Goal: Information Seeking & Learning: Learn about a topic

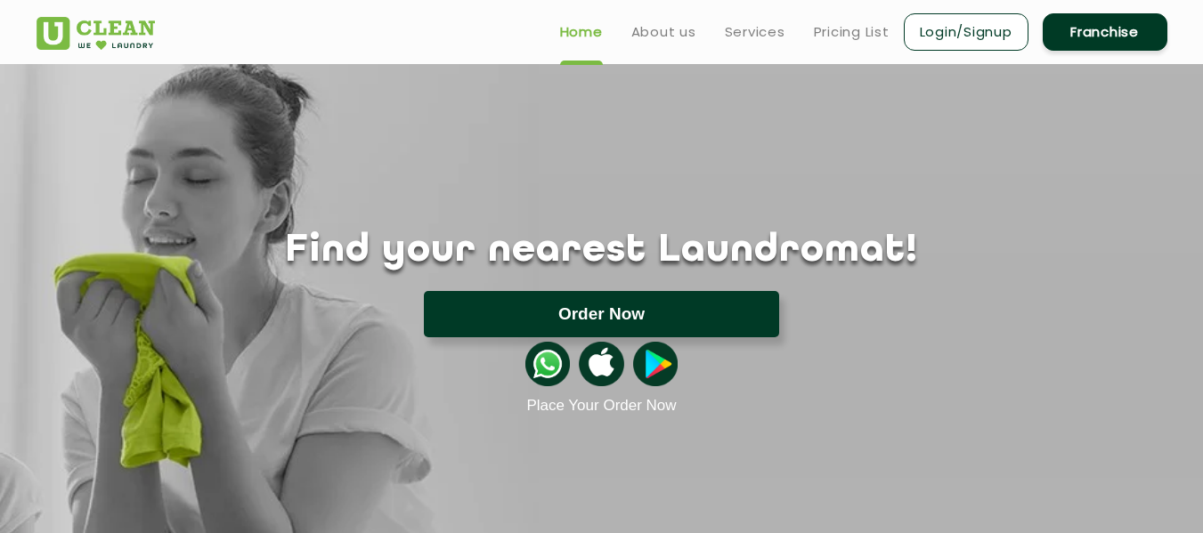
click at [634, 313] on button "Order Now" at bounding box center [601, 314] width 355 height 46
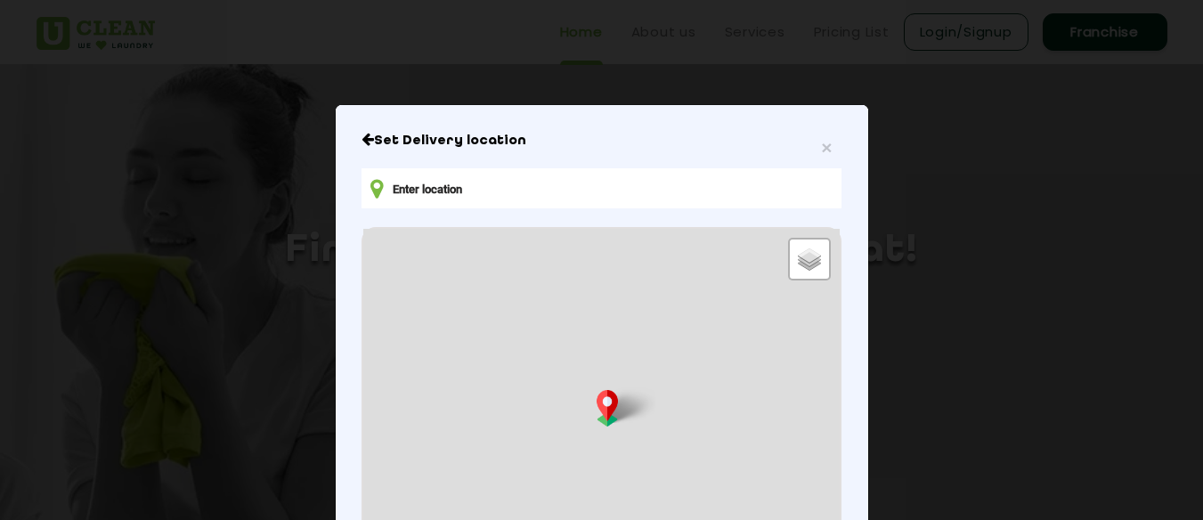
click at [540, 186] on input "text" at bounding box center [600, 188] width 479 height 40
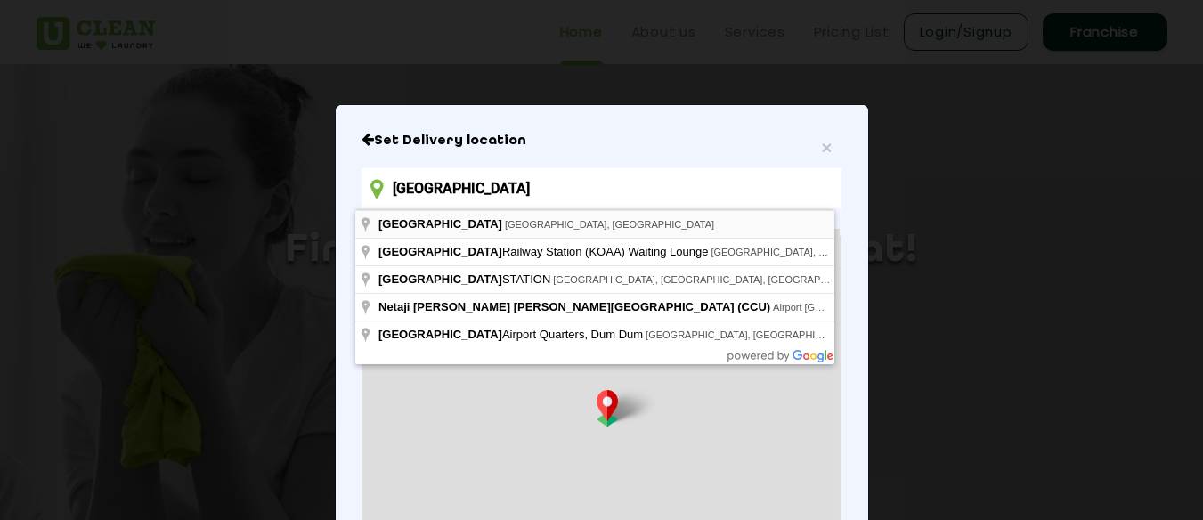
type input "[GEOGRAPHIC_DATA], [GEOGRAPHIC_DATA], [GEOGRAPHIC_DATA]"
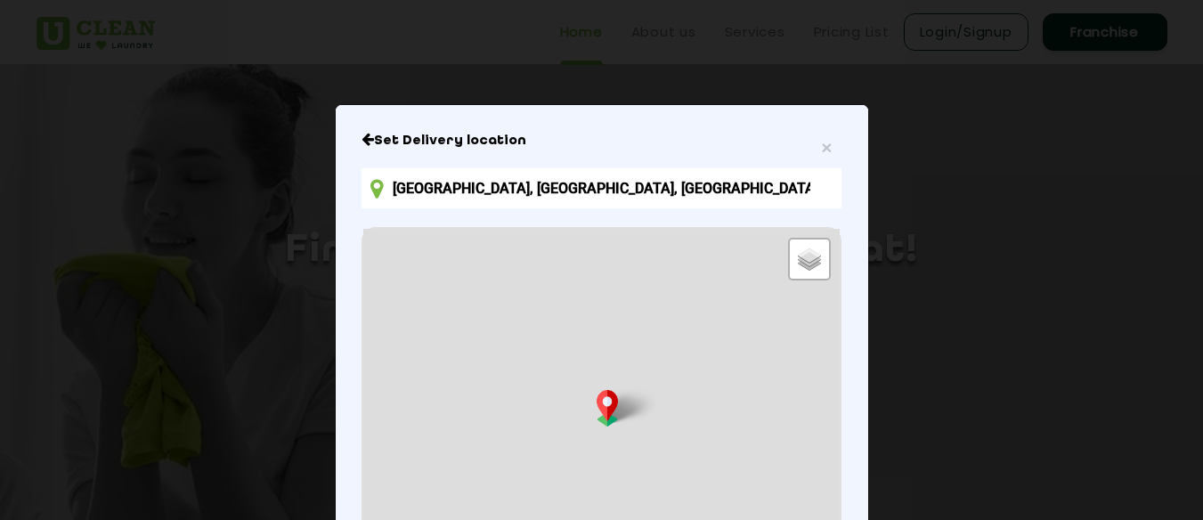
click at [988, 332] on div "× Set Delivery location [GEOGRAPHIC_DATA], [GEOGRAPHIC_DATA], [GEOGRAPHIC_DATA]…" at bounding box center [601, 260] width 1203 height 520
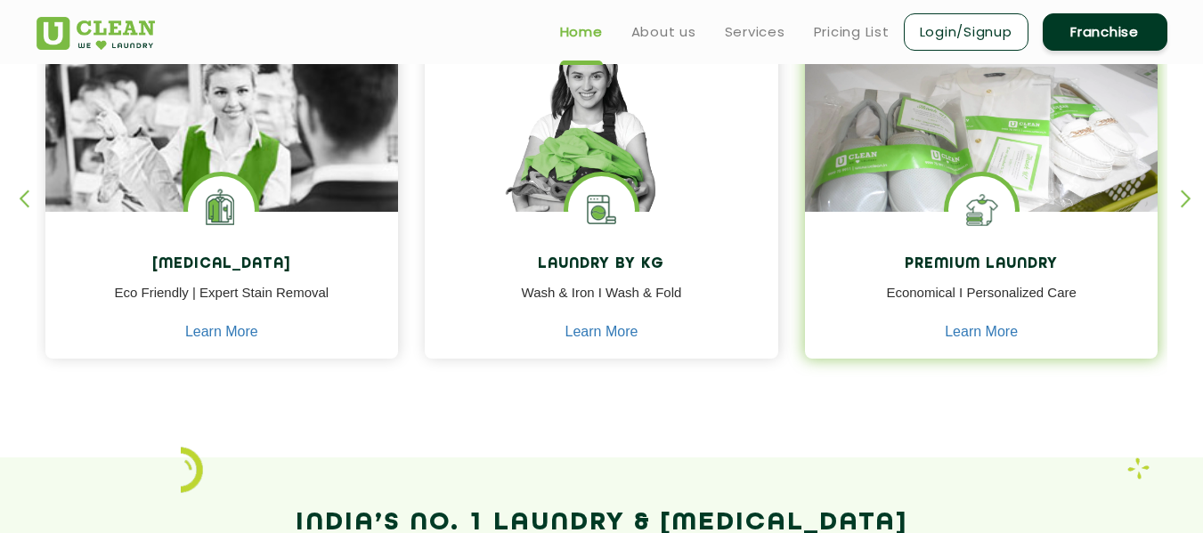
scroll to position [801, 0]
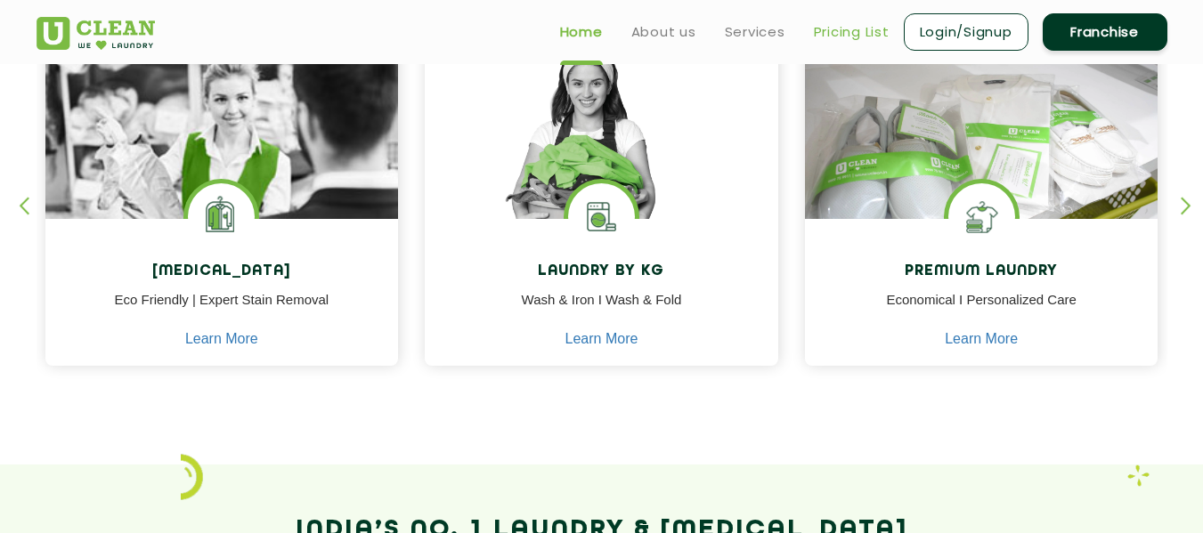
click at [850, 32] on link "Pricing List" at bounding box center [852, 31] width 76 height 21
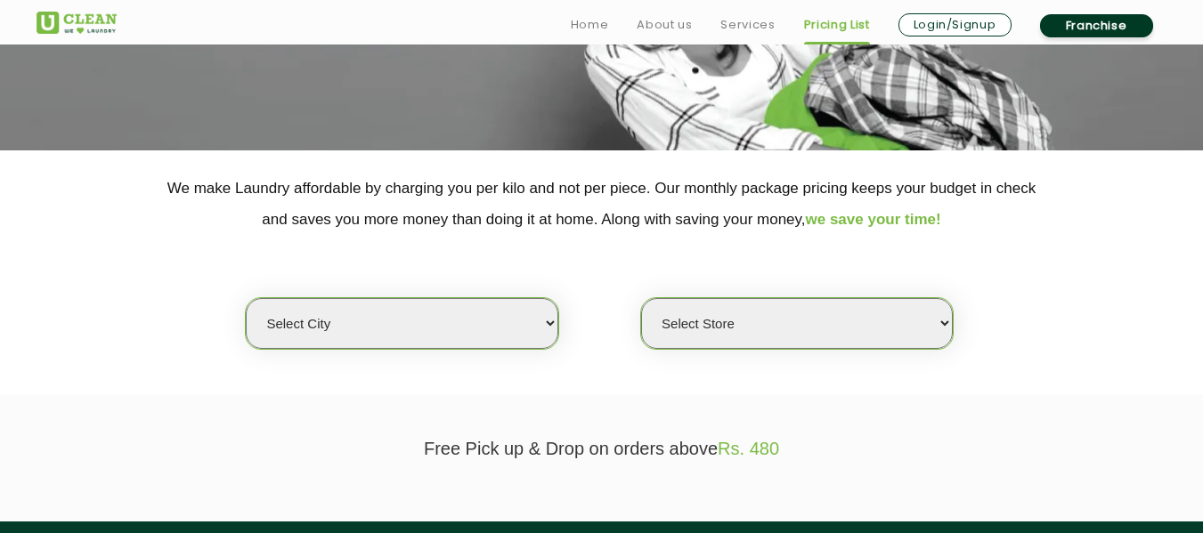
scroll to position [267, 0]
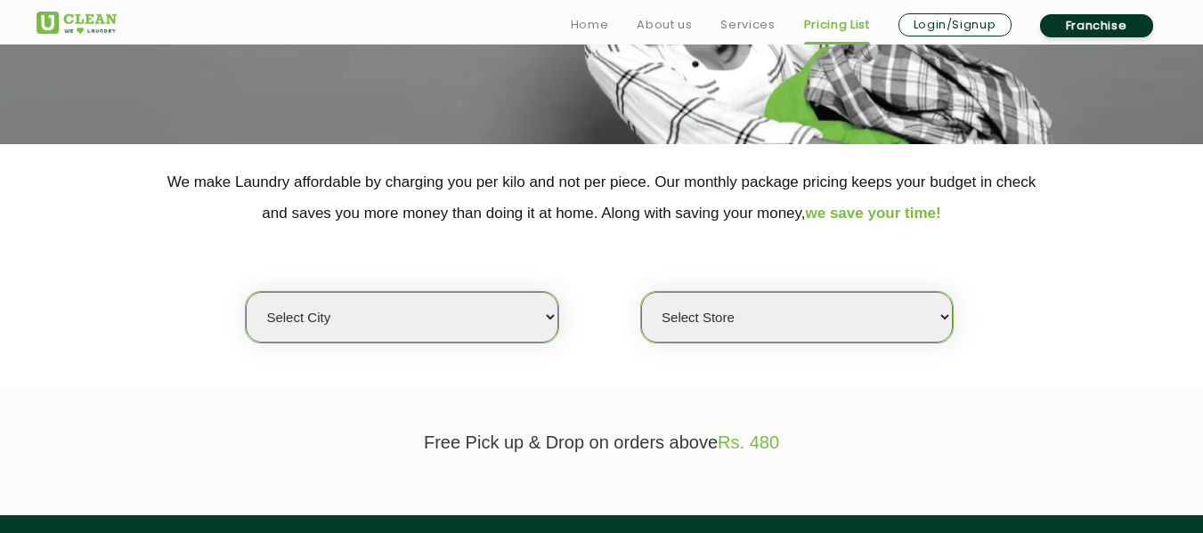
click at [547, 312] on select "Select city [GEOGRAPHIC_DATA] [GEOGRAPHIC_DATA] [GEOGRAPHIC_DATA] [GEOGRAPHIC_D…" at bounding box center [402, 317] width 312 height 51
select select "8"
click at [246, 292] on select "Select city [GEOGRAPHIC_DATA] [GEOGRAPHIC_DATA] [GEOGRAPHIC_DATA] [GEOGRAPHIC_D…" at bounding box center [402, 317] width 312 height 51
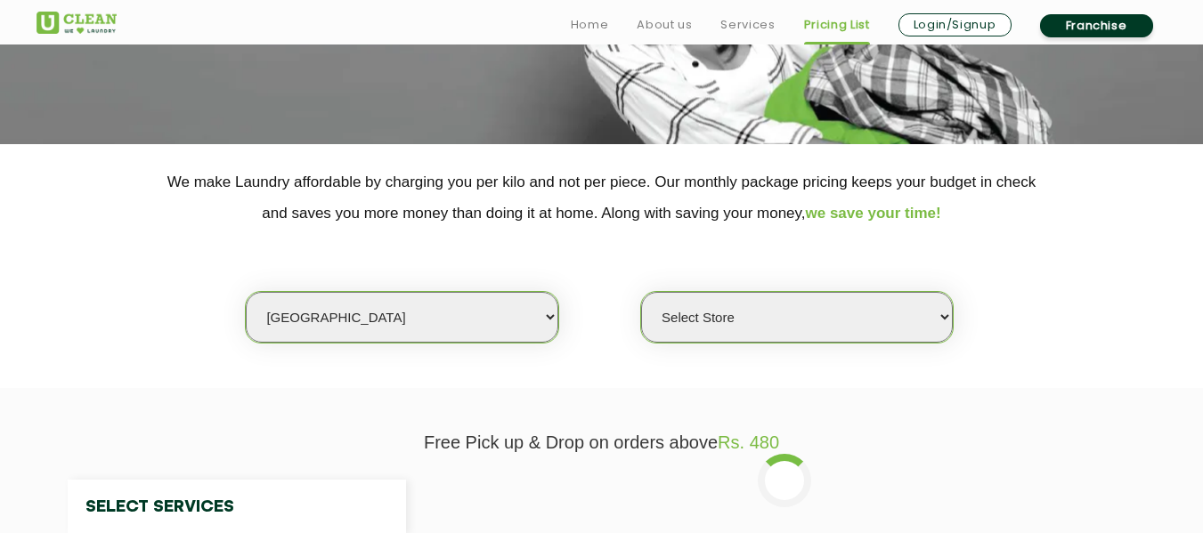
click at [797, 319] on select "Select Store" at bounding box center [797, 317] width 312 height 51
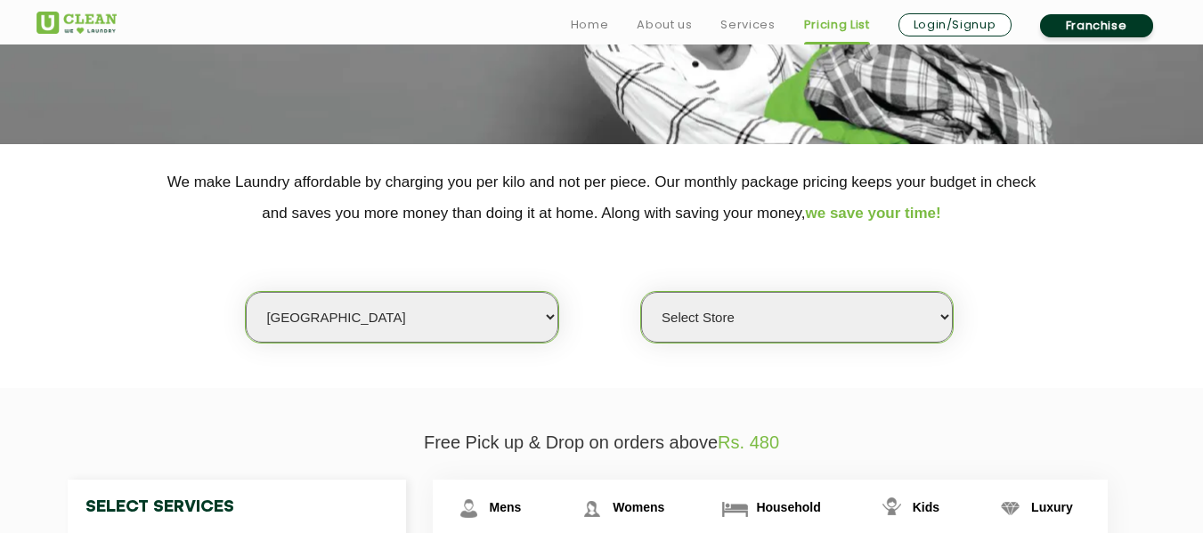
click at [1162, 340] on div "Select city [GEOGRAPHIC_DATA] [GEOGRAPHIC_DATA] [GEOGRAPHIC_DATA] [GEOGRAPHIC_D…" at bounding box center [601, 286] width 1157 height 115
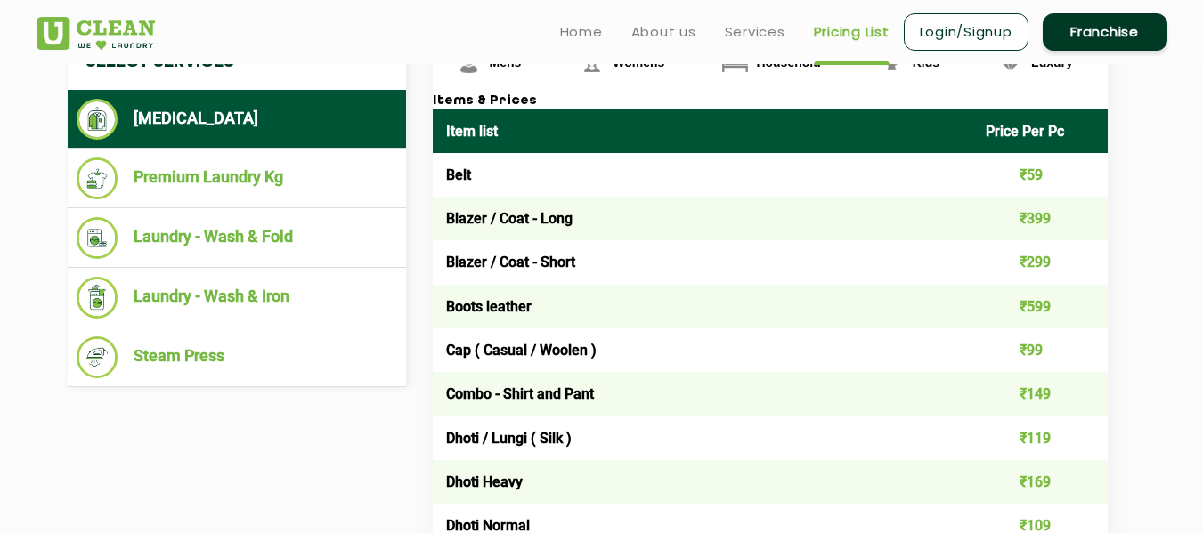
scroll to position [623, 0]
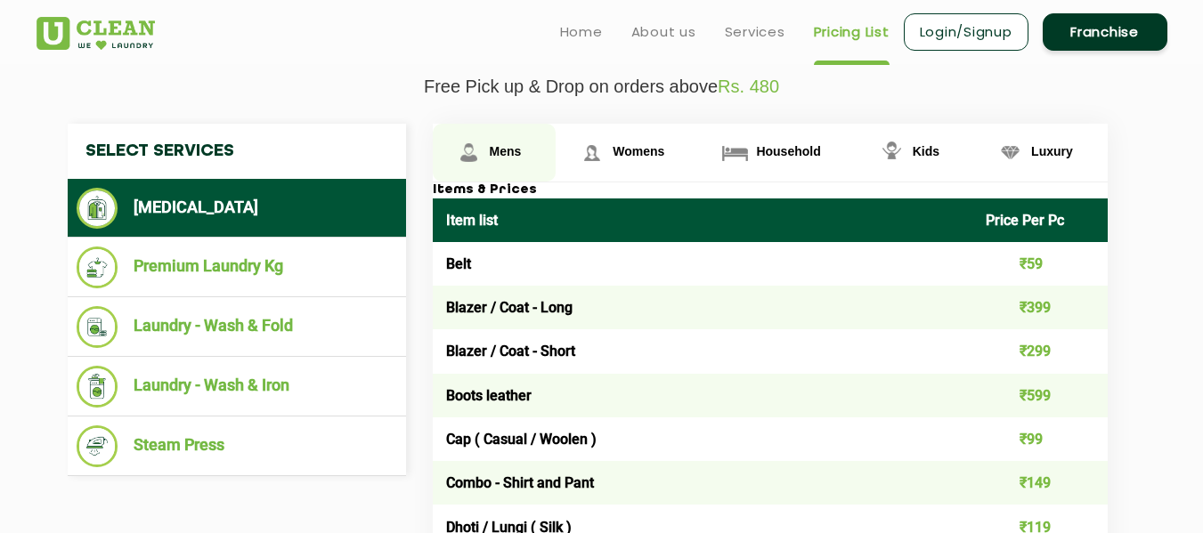
click at [500, 149] on span "Mens" at bounding box center [506, 151] width 32 height 14
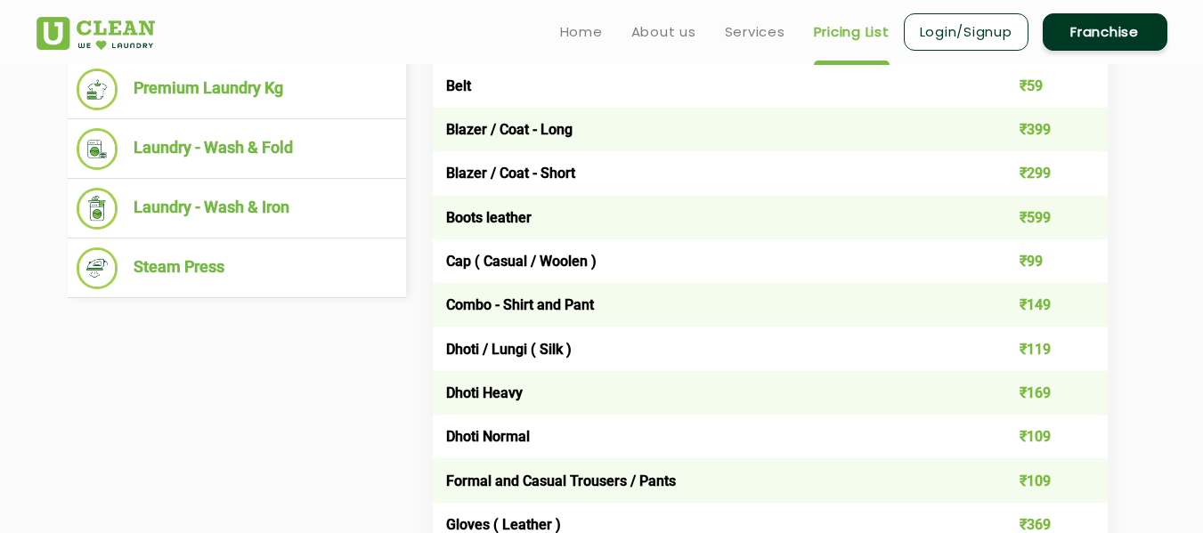
scroll to position [445, 0]
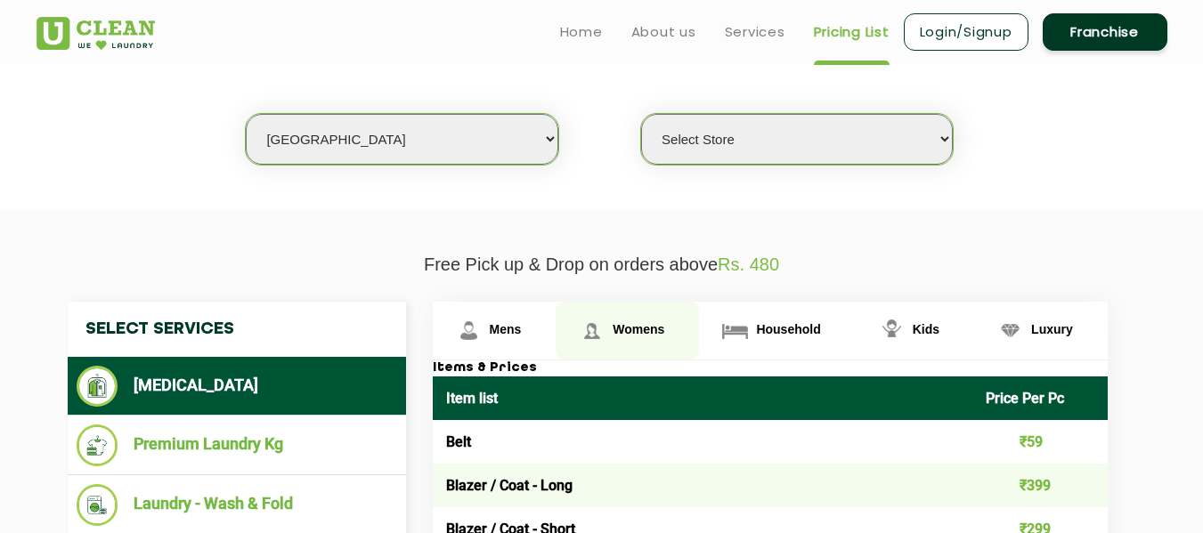
click at [646, 326] on span "Womens" at bounding box center [639, 329] width 52 height 14
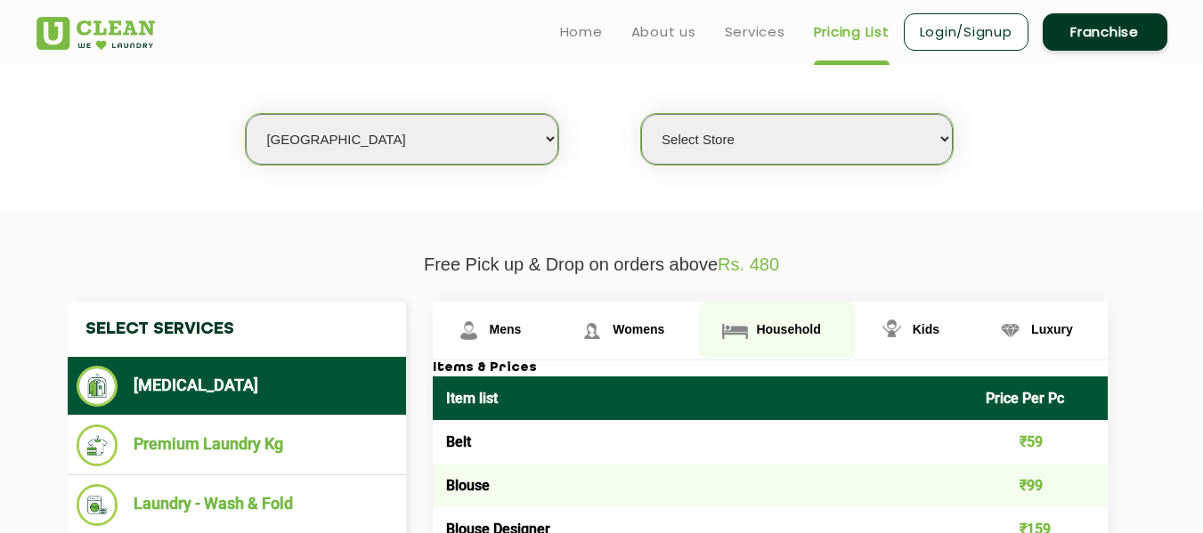
click at [790, 328] on span "Household" at bounding box center [788, 329] width 64 height 14
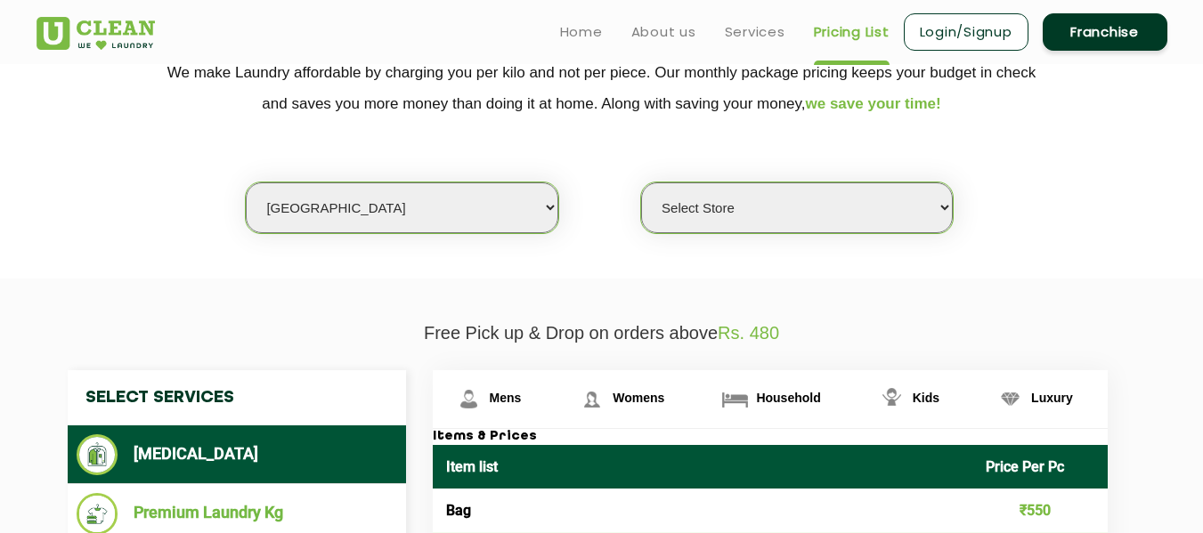
scroll to position [356, 0]
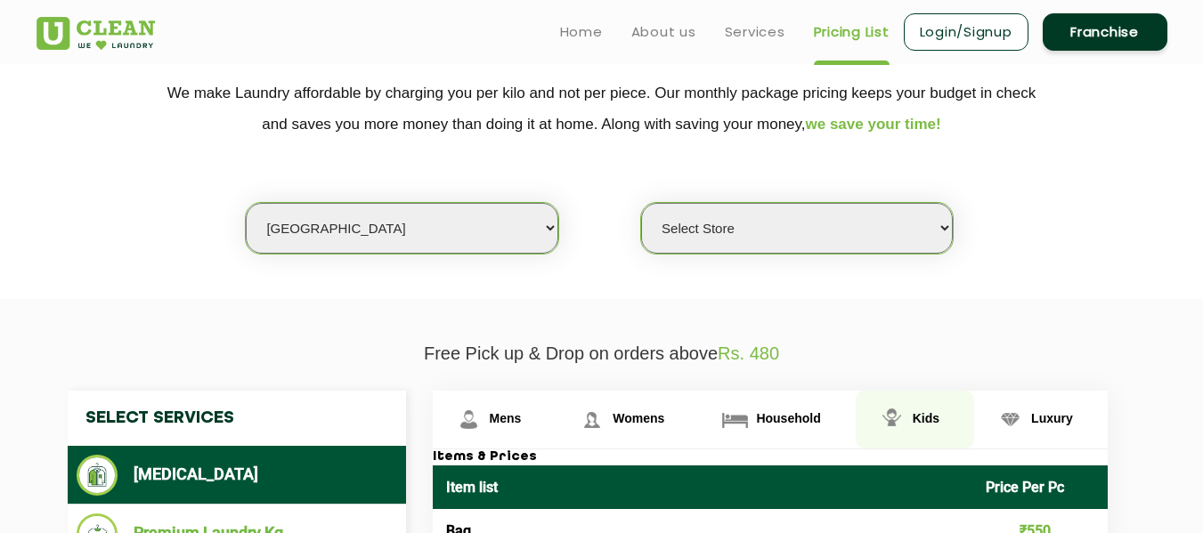
click at [919, 416] on span "Kids" at bounding box center [926, 418] width 27 height 14
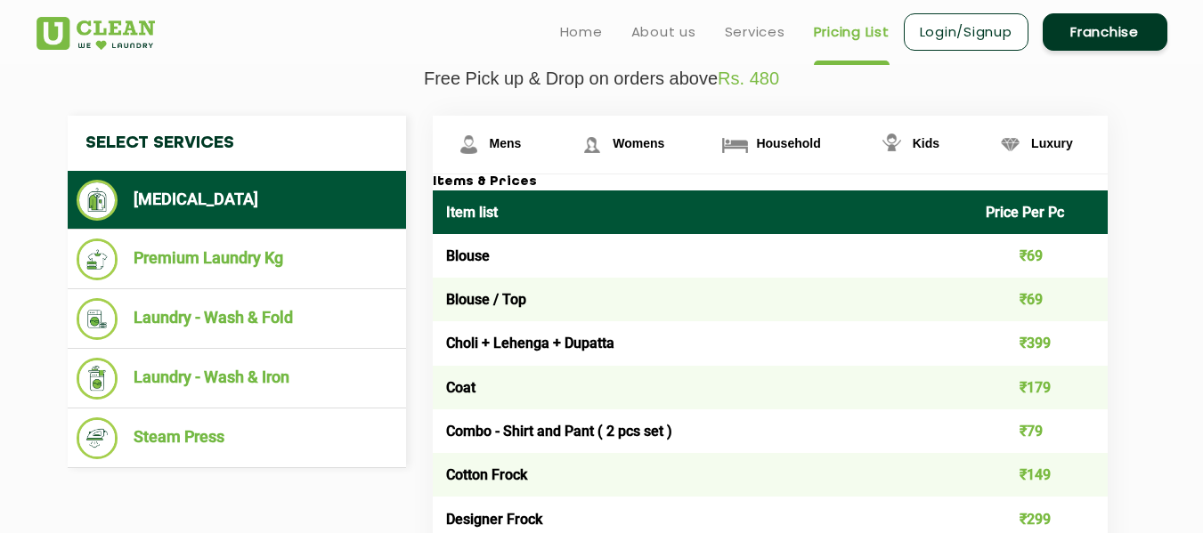
scroll to position [623, 0]
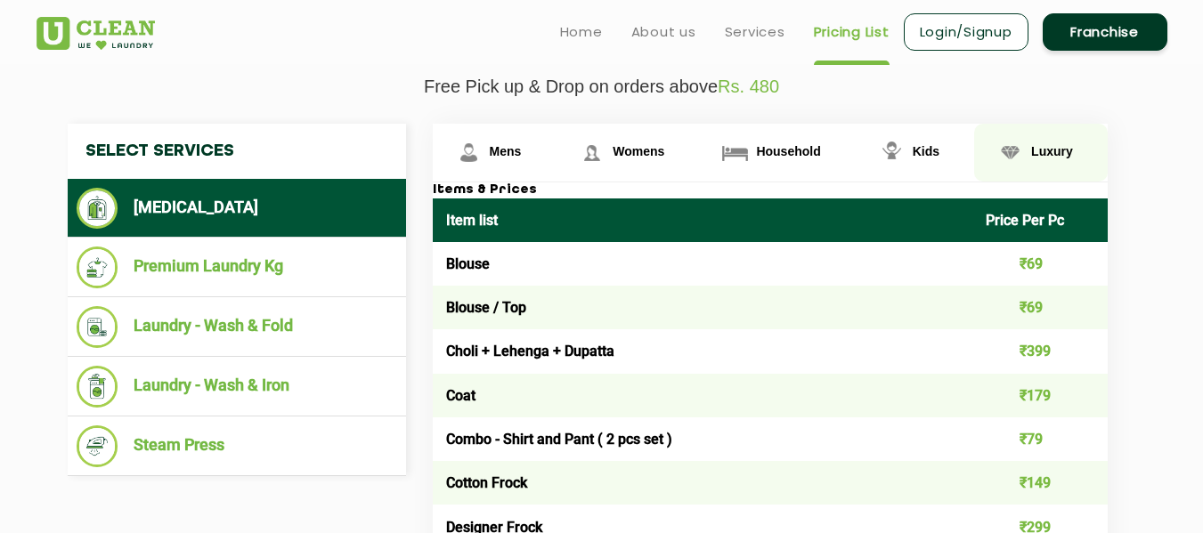
click at [1058, 149] on span "Luxury" at bounding box center [1052, 151] width 42 height 14
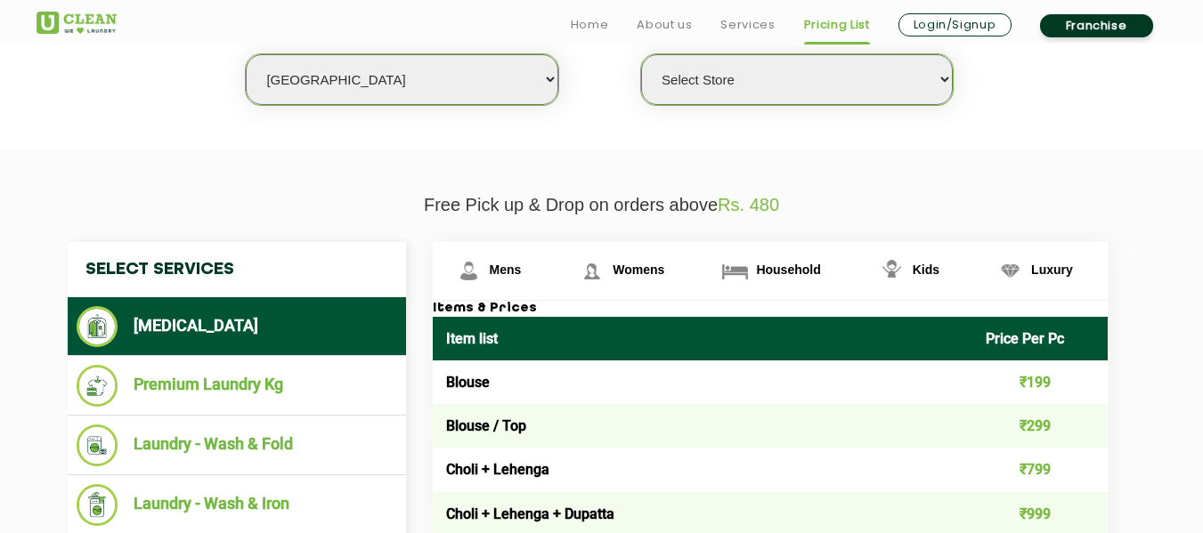
scroll to position [534, 0]
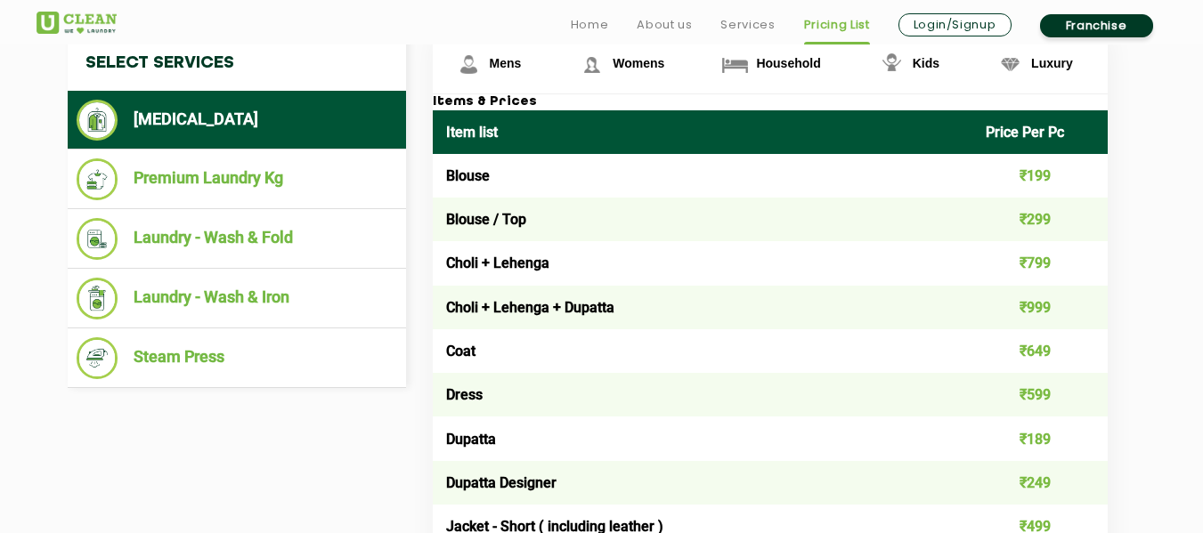
scroll to position [712, 0]
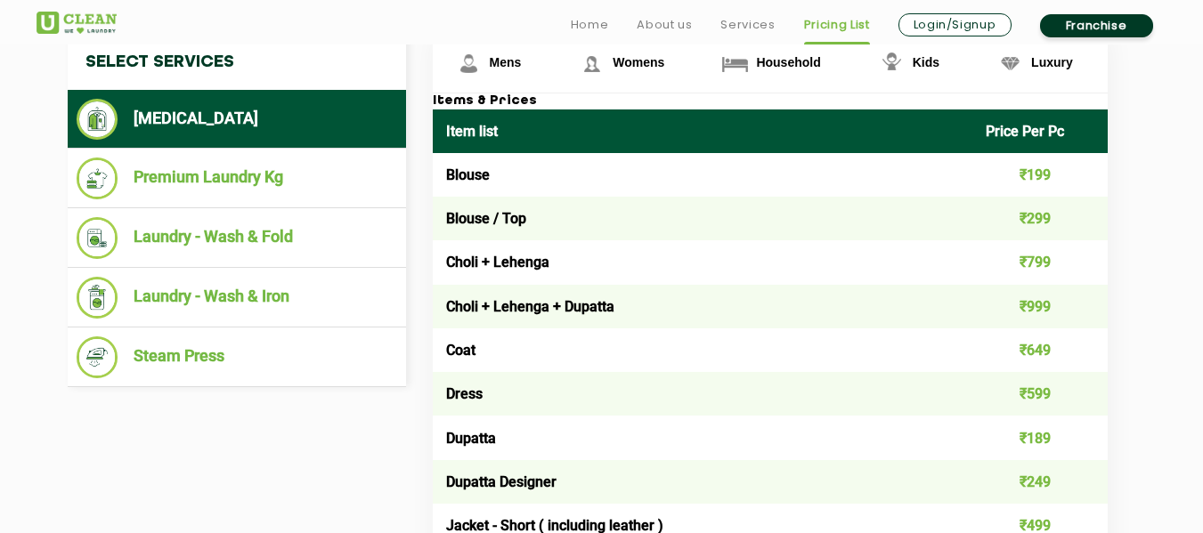
click at [208, 114] on li "[MEDICAL_DATA]" at bounding box center [237, 119] width 321 height 41
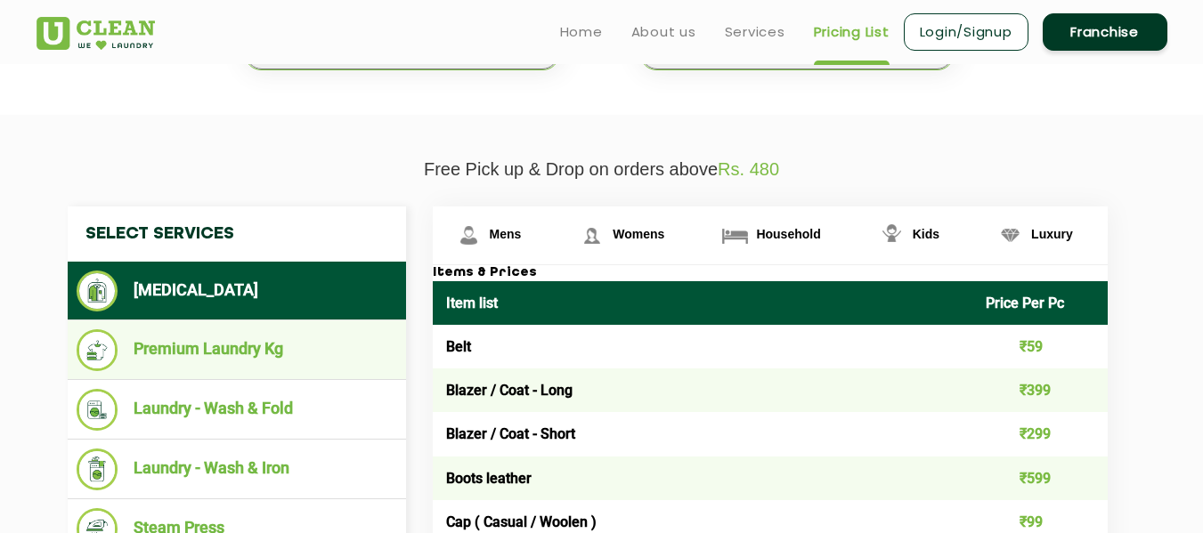
scroll to position [623, 0]
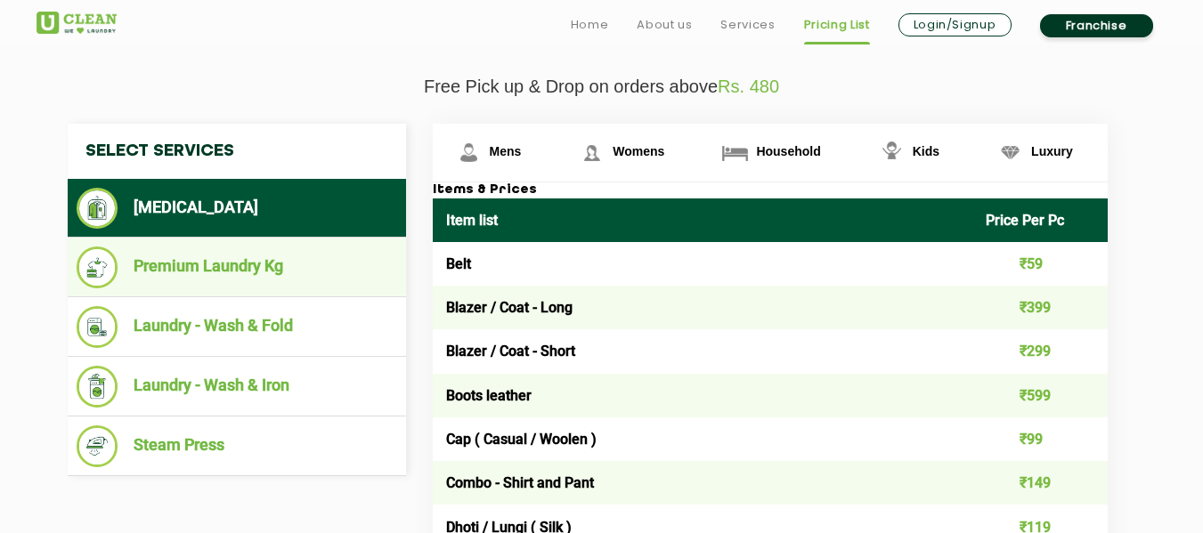
click at [253, 269] on li "Premium Laundry Kg" at bounding box center [237, 268] width 321 height 42
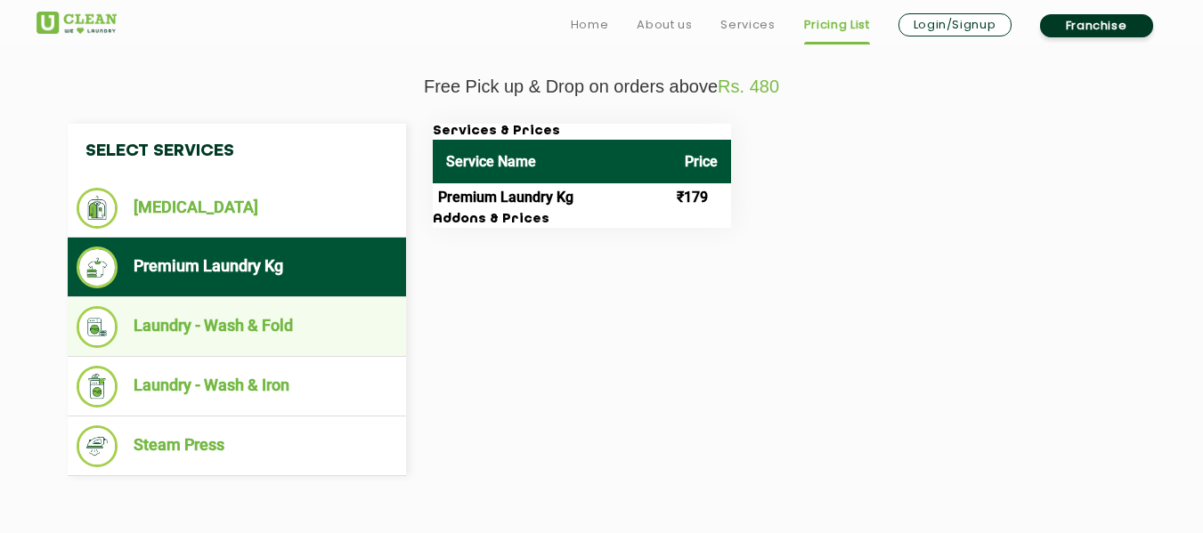
click at [256, 325] on li "Laundry - Wash & Fold" at bounding box center [237, 327] width 321 height 42
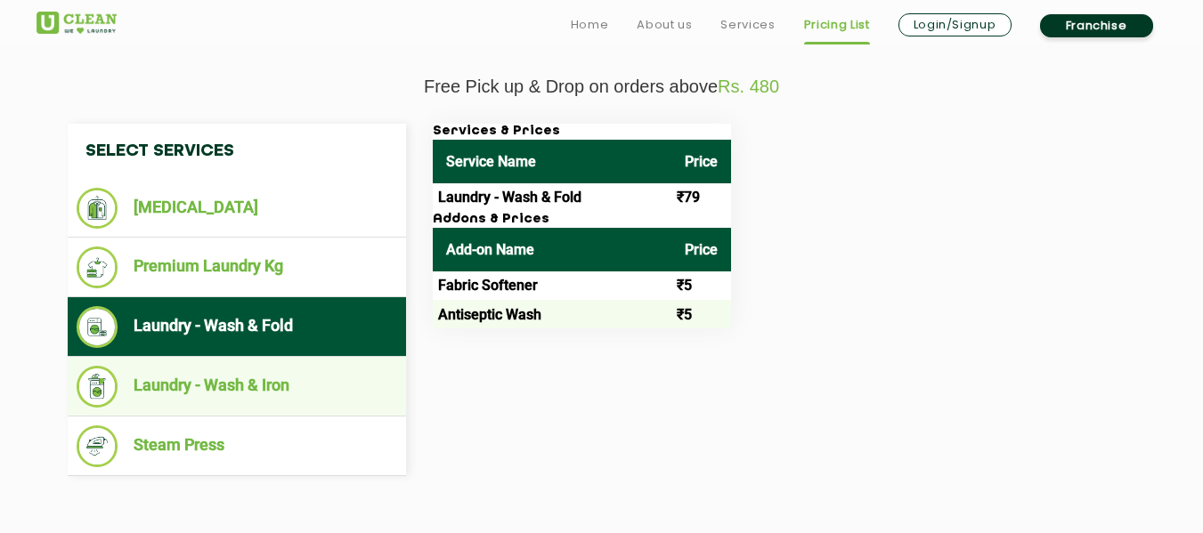
click at [246, 378] on li "Laundry - Wash & Iron" at bounding box center [237, 387] width 321 height 42
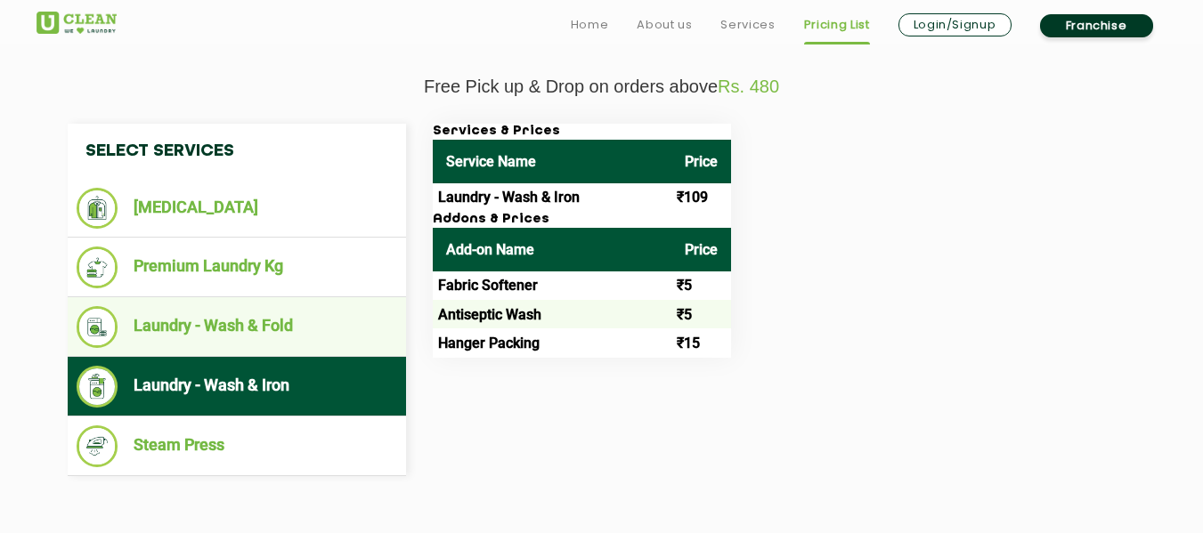
click at [254, 318] on li "Laundry - Wash & Fold" at bounding box center [237, 327] width 321 height 42
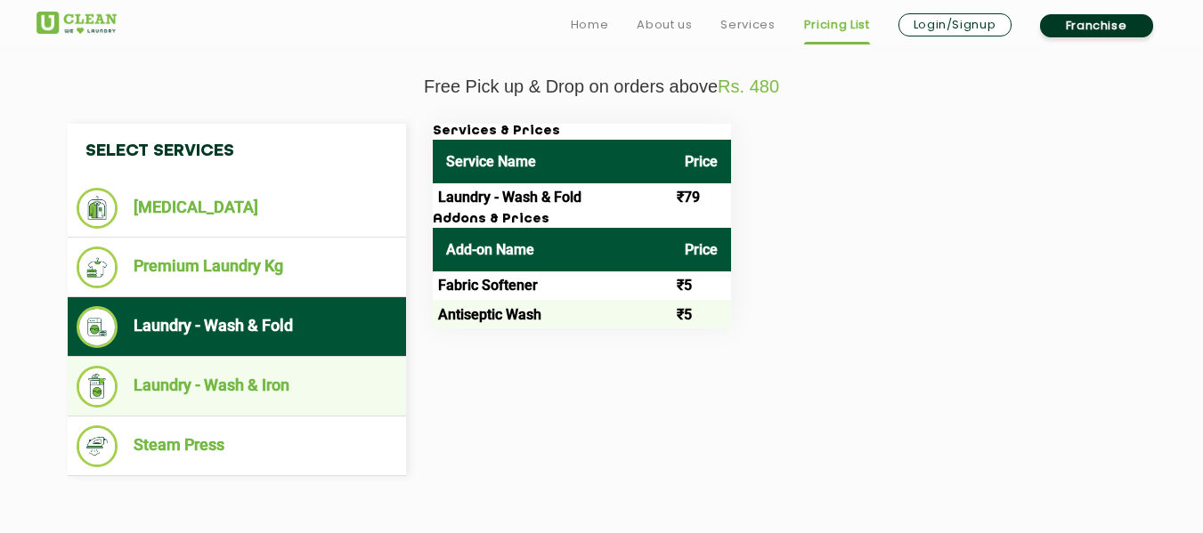
click at [260, 381] on li "Laundry - Wash & Iron" at bounding box center [237, 387] width 321 height 42
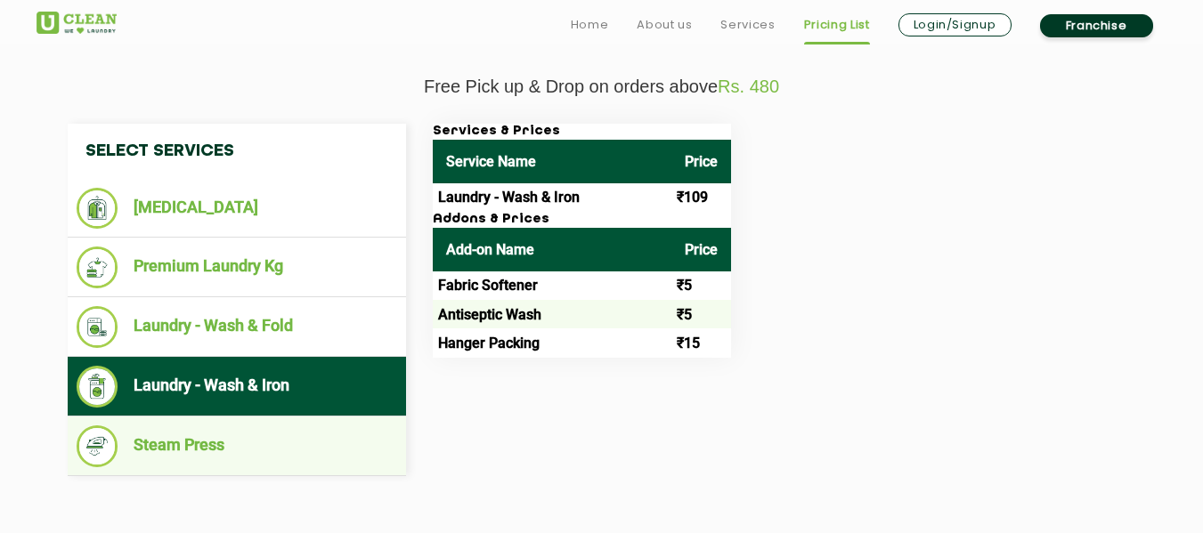
click at [166, 442] on li "Steam Press" at bounding box center [237, 447] width 321 height 42
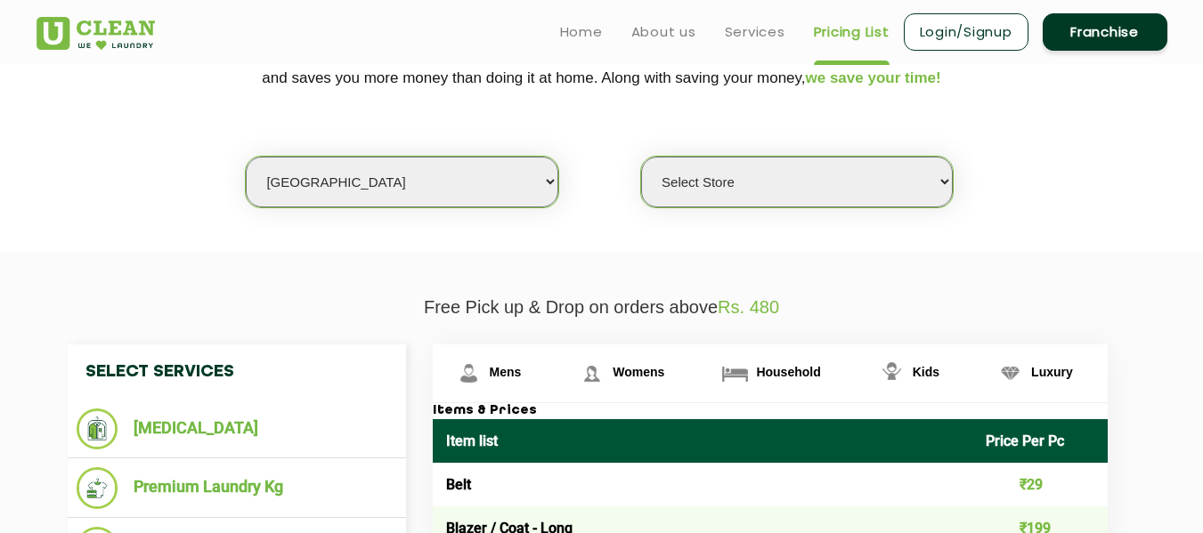
scroll to position [445, 0]
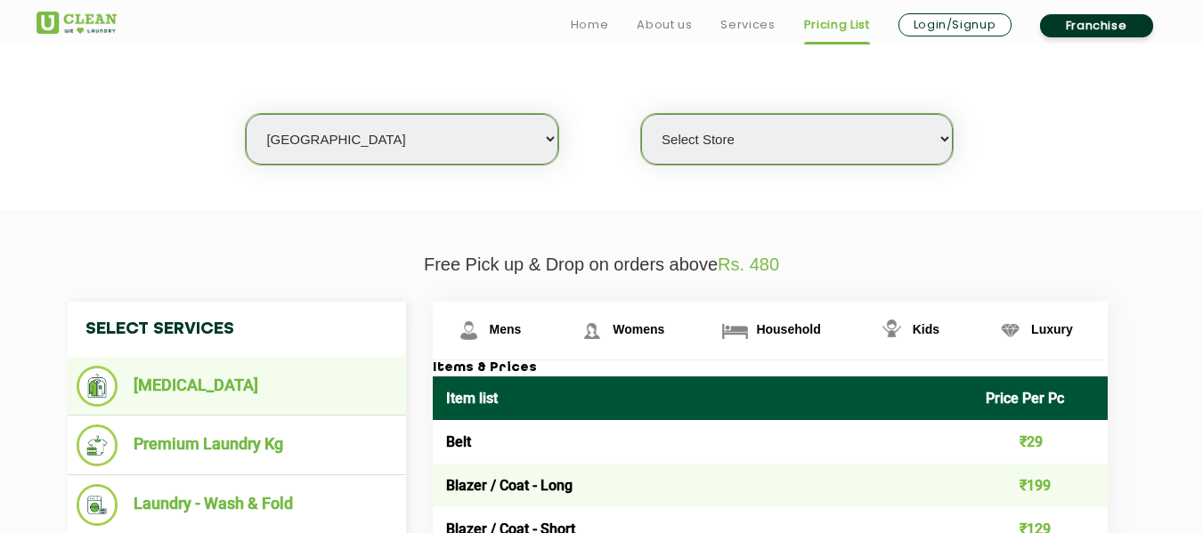
click at [188, 377] on li "[MEDICAL_DATA]" at bounding box center [237, 386] width 321 height 41
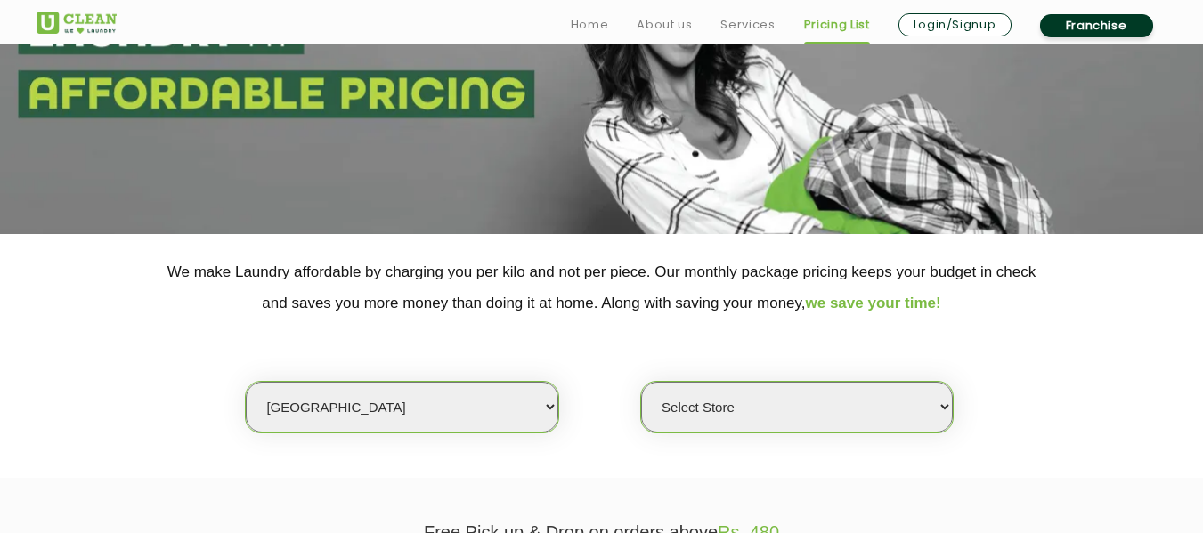
scroll to position [178, 0]
click at [768, 402] on select "Select Store [GEOGRAPHIC_DATA] [GEOGRAPHIC_DATA] [GEOGRAPHIC_DATA] [GEOGRAPHIC_…" at bounding box center [797, 406] width 312 height 51
click at [585, 418] on div "Select city [GEOGRAPHIC_DATA] [GEOGRAPHIC_DATA] [GEOGRAPHIC_DATA] [GEOGRAPHIC_D…" at bounding box center [601, 375] width 1157 height 115
click at [694, 410] on select "Select Store [GEOGRAPHIC_DATA] [GEOGRAPHIC_DATA] [GEOGRAPHIC_DATA] [GEOGRAPHIC_…" at bounding box center [797, 406] width 312 height 51
select select "337"
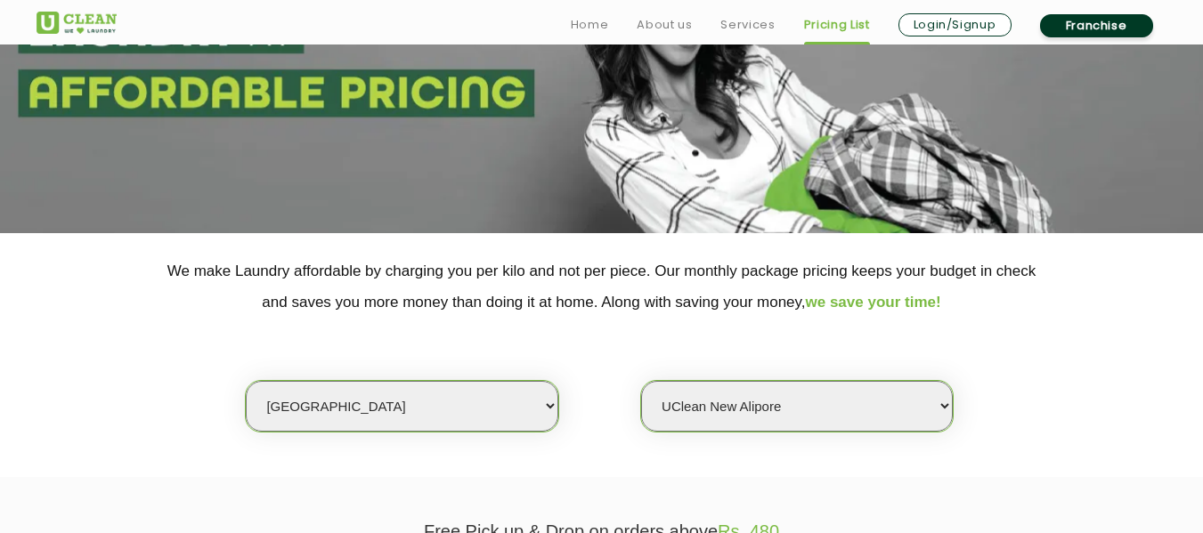
click at [641, 381] on select "Select Store [GEOGRAPHIC_DATA] [GEOGRAPHIC_DATA] [GEOGRAPHIC_DATA] [GEOGRAPHIC_…" at bounding box center [797, 406] width 312 height 51
click at [1045, 416] on div "Select city [GEOGRAPHIC_DATA] [GEOGRAPHIC_DATA] [GEOGRAPHIC_DATA] [GEOGRAPHIC_D…" at bounding box center [601, 375] width 1157 height 115
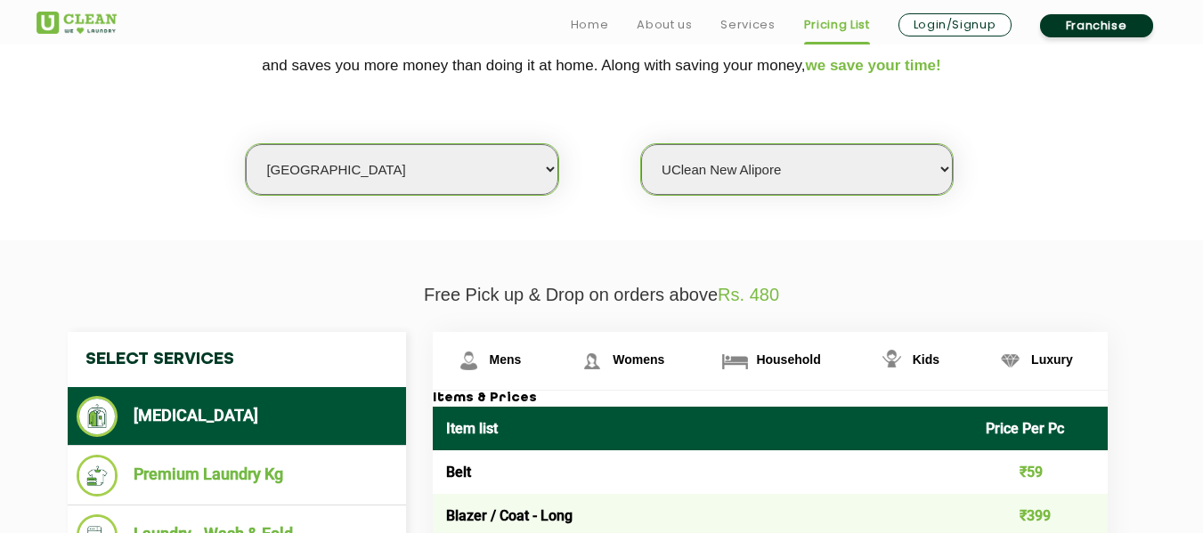
scroll to position [445, 0]
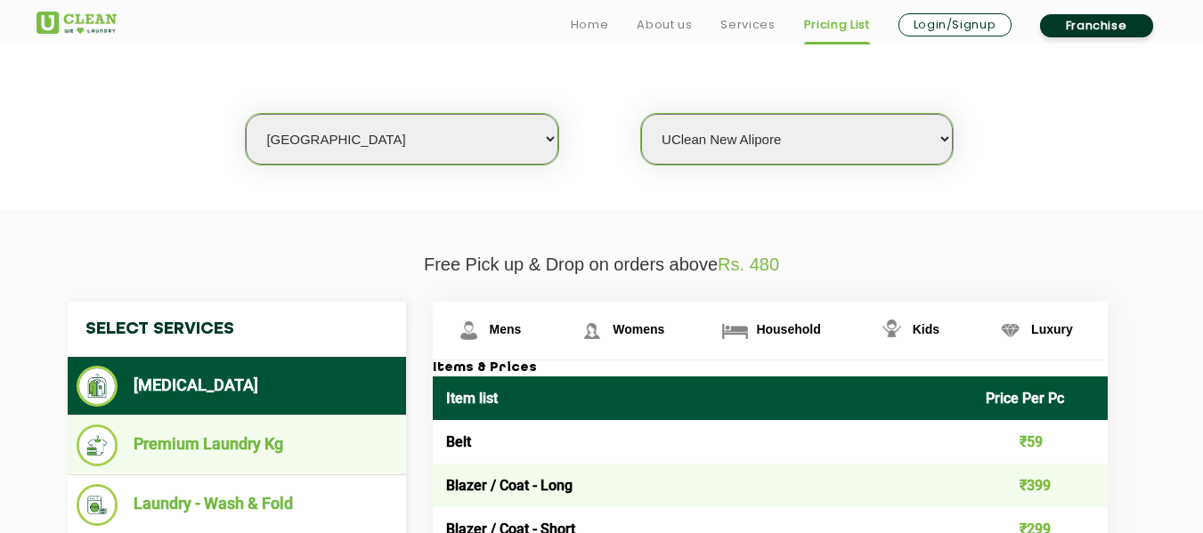
click at [221, 442] on li "Premium Laundry Kg" at bounding box center [237, 446] width 321 height 42
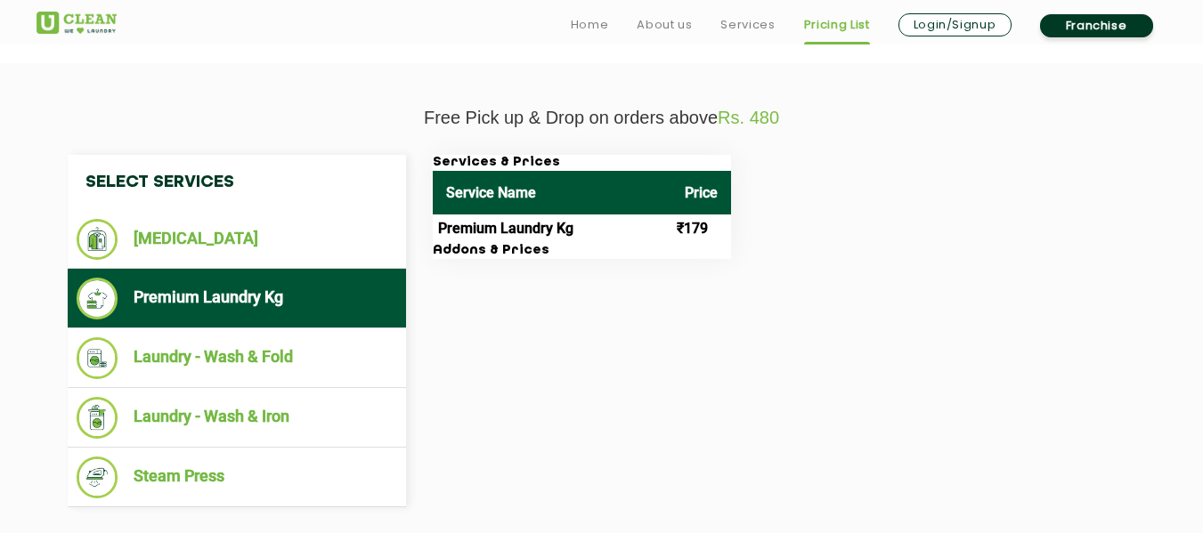
scroll to position [623, 0]
